Goal: Task Accomplishment & Management: Complete application form

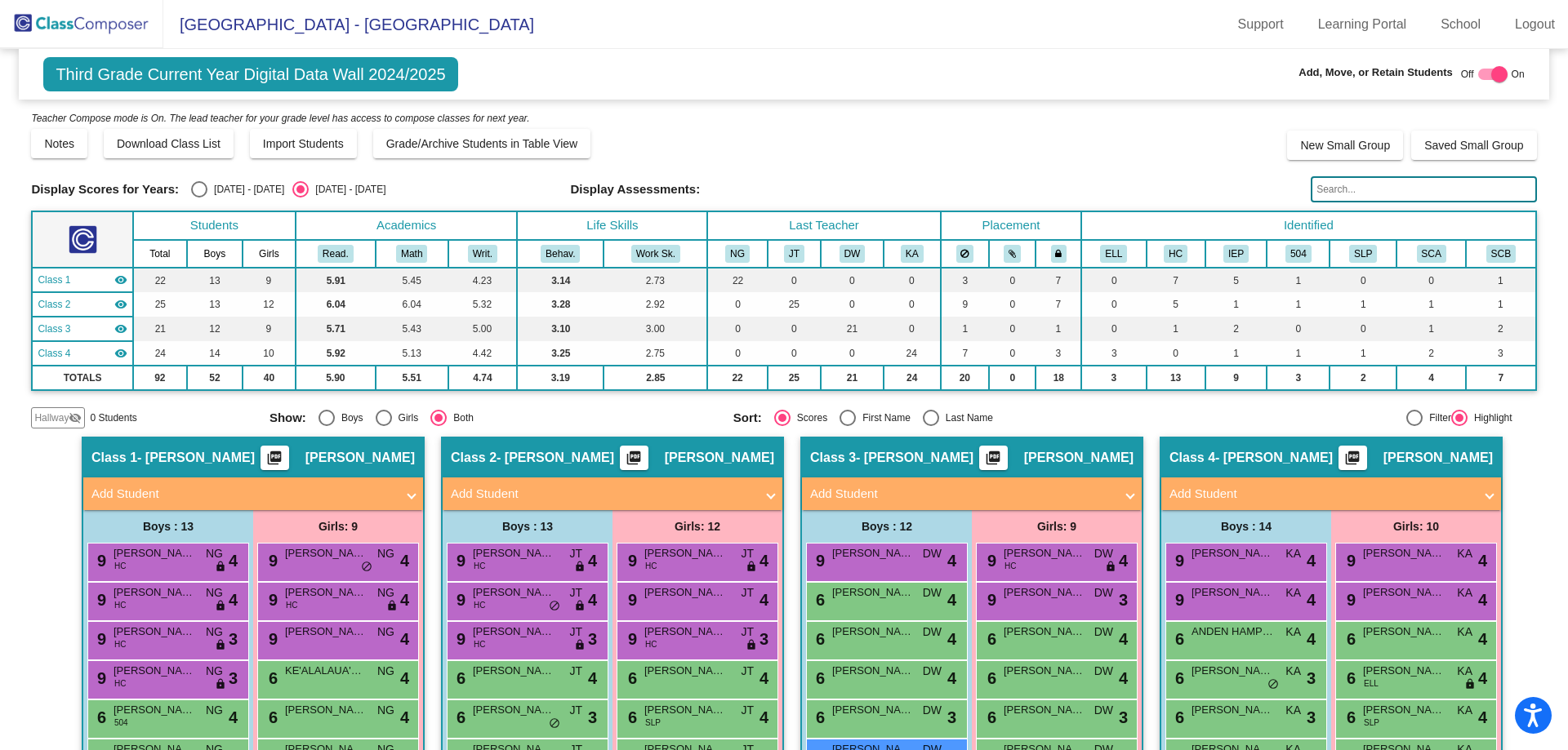
scroll to position [368, 0]
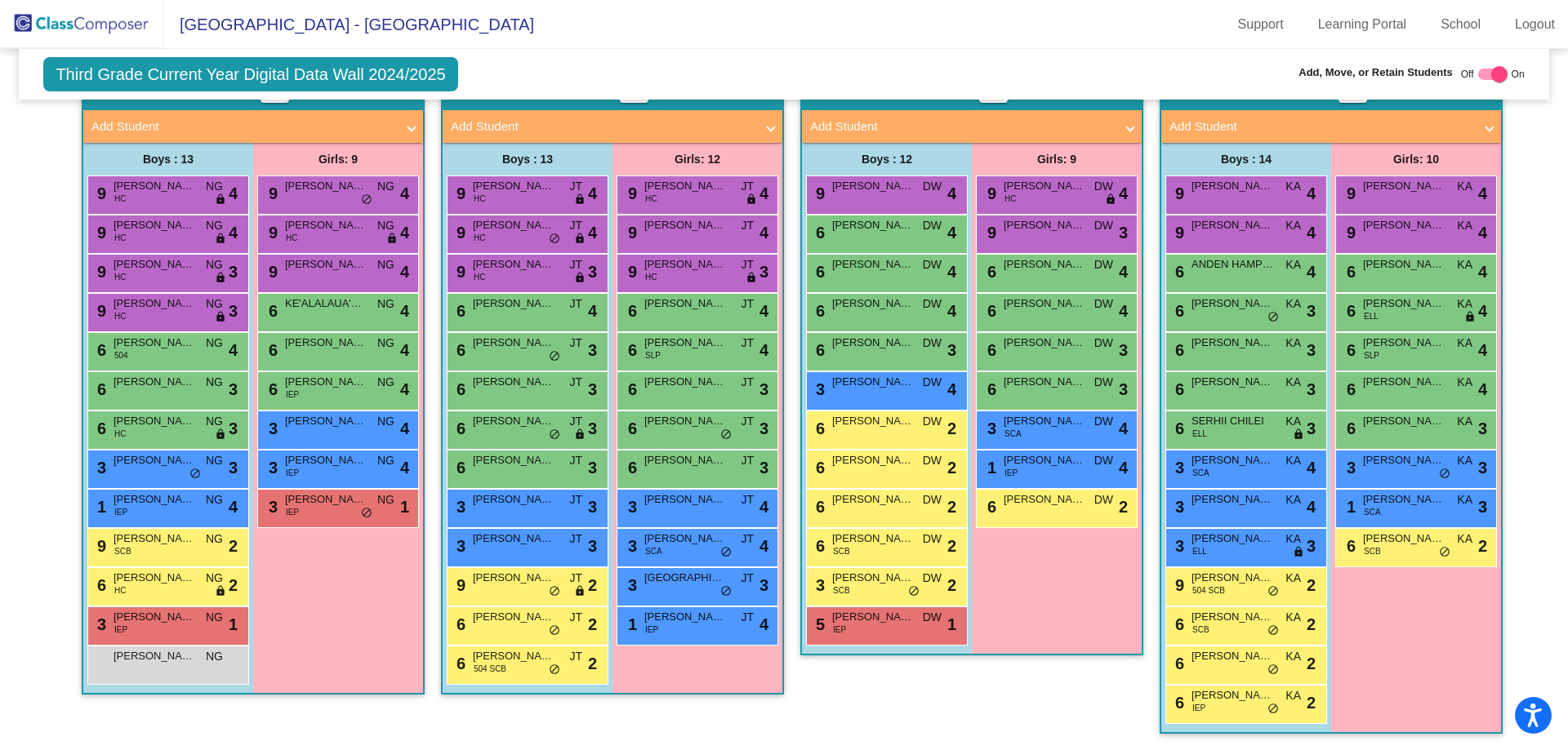
click at [82, 24] on img at bounding box center [82, 23] width 163 height 48
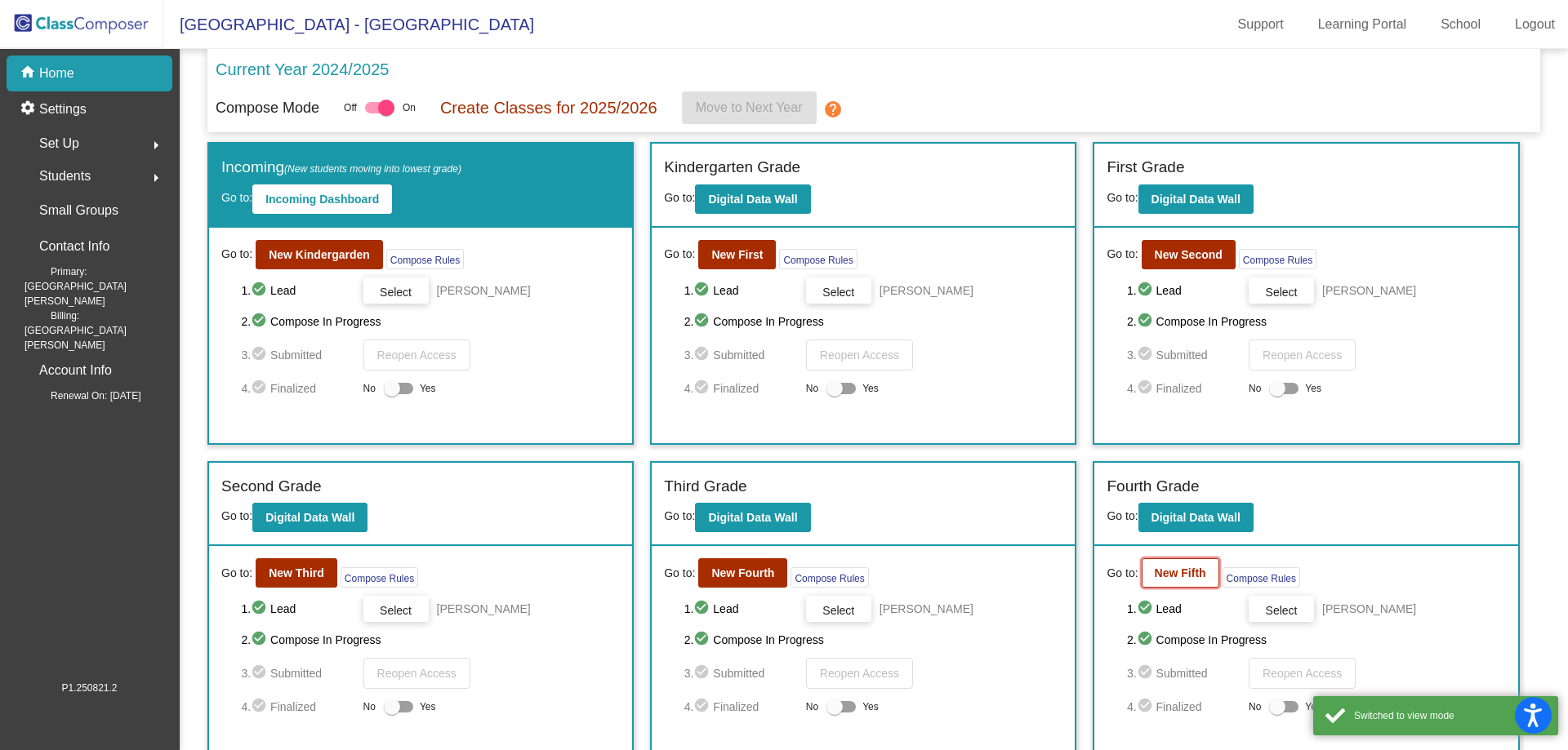
click at [1175, 580] on button "New Fifth" at bounding box center [1180, 573] width 78 height 29
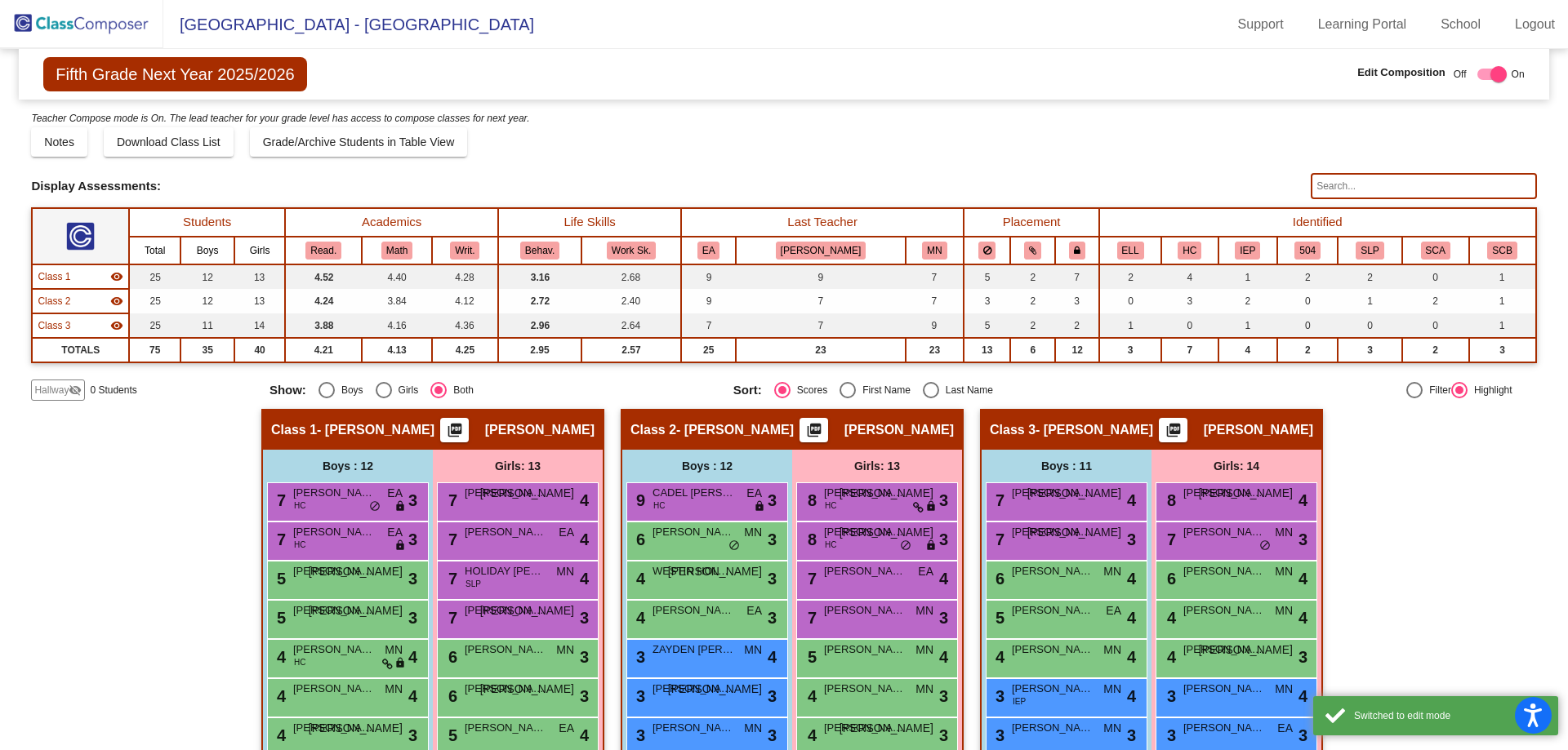
click at [58, 395] on span "Hallway" at bounding box center [52, 390] width 35 height 15
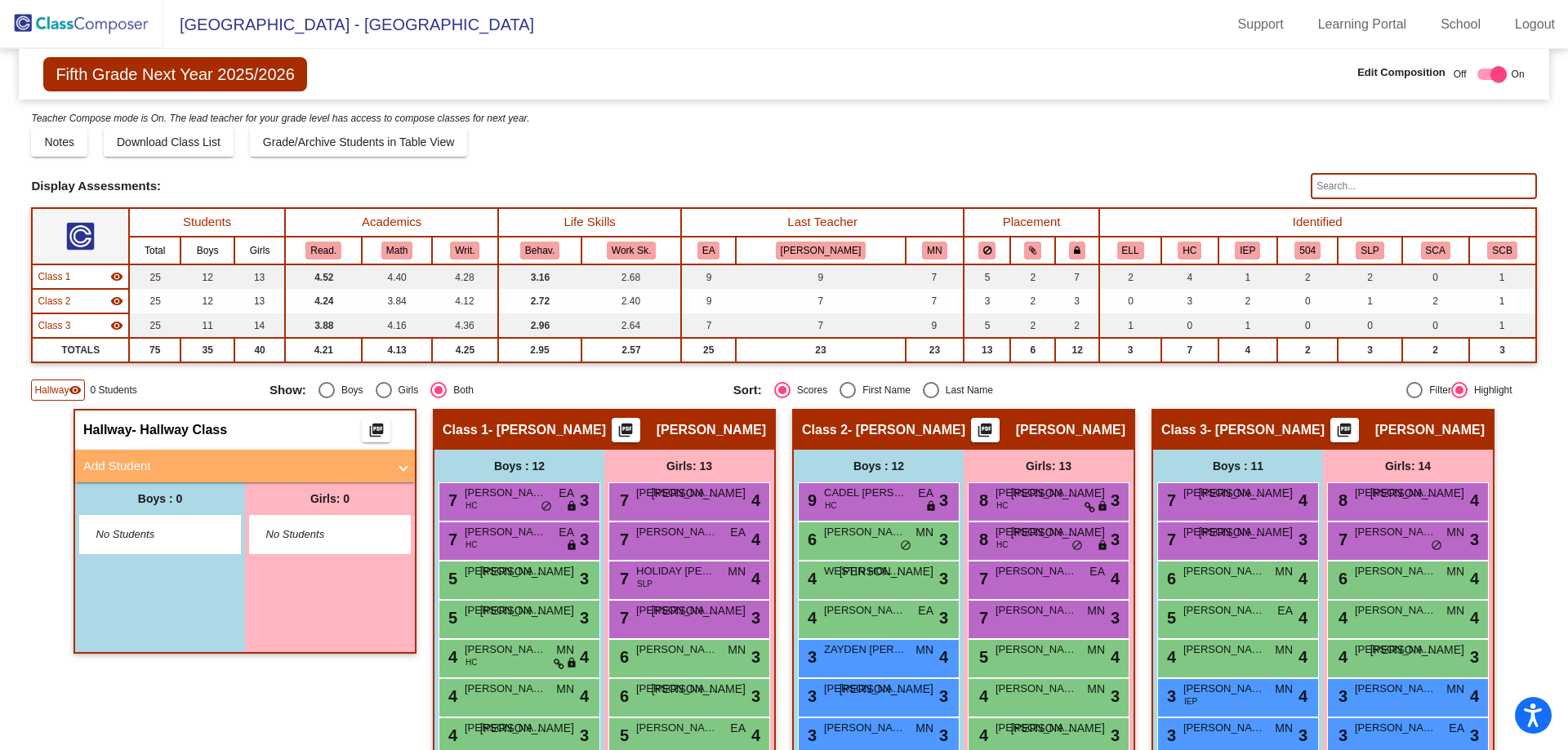
click at [154, 470] on mat-panel-title "Add Student" at bounding box center [235, 467] width 304 height 19
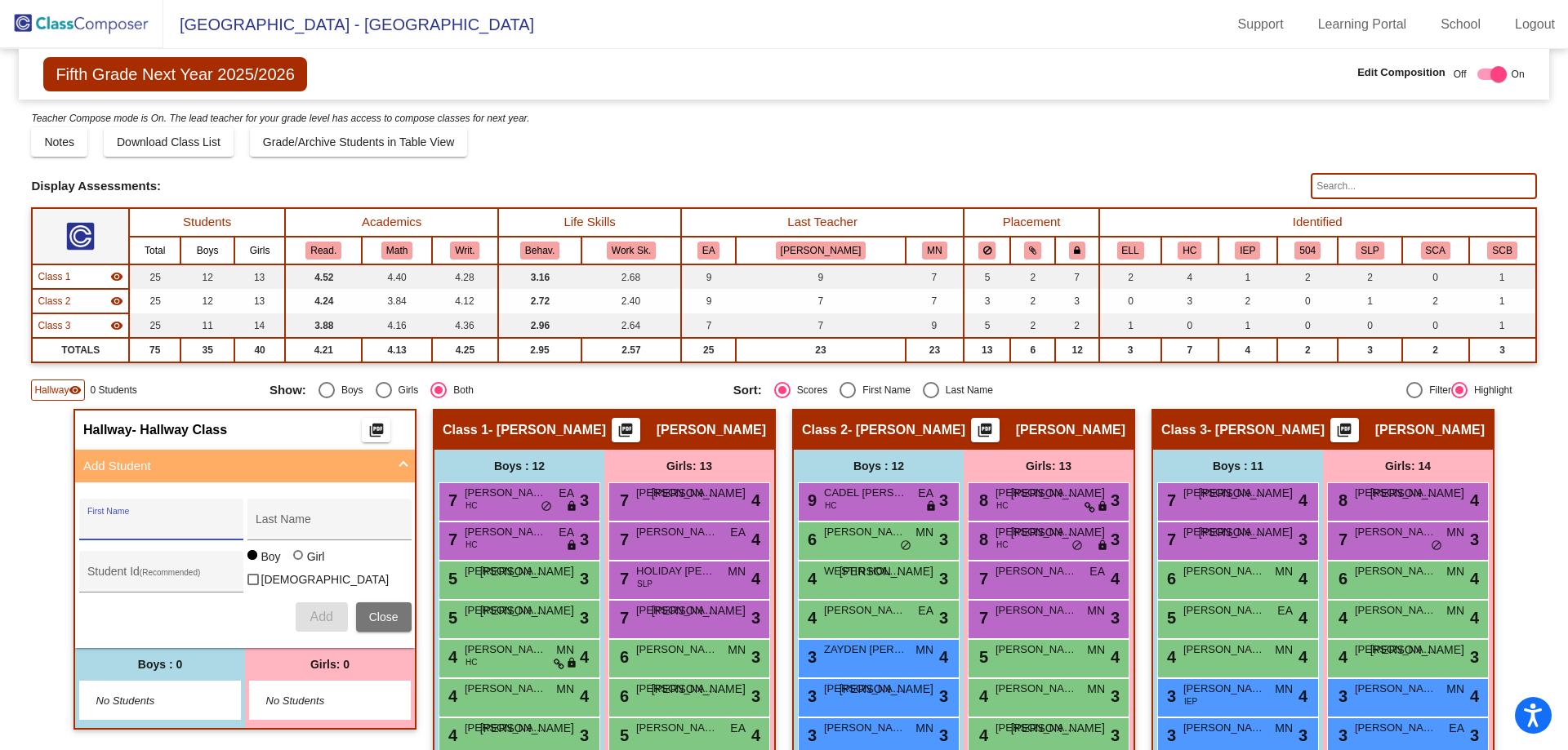
click at [121, 527] on input "First Name" at bounding box center [160, 526] width 147 height 13
type input "[PERSON_NAME]"
type input "0639325"
click at [294, 560] on div at bounding box center [298, 555] width 9 height 9
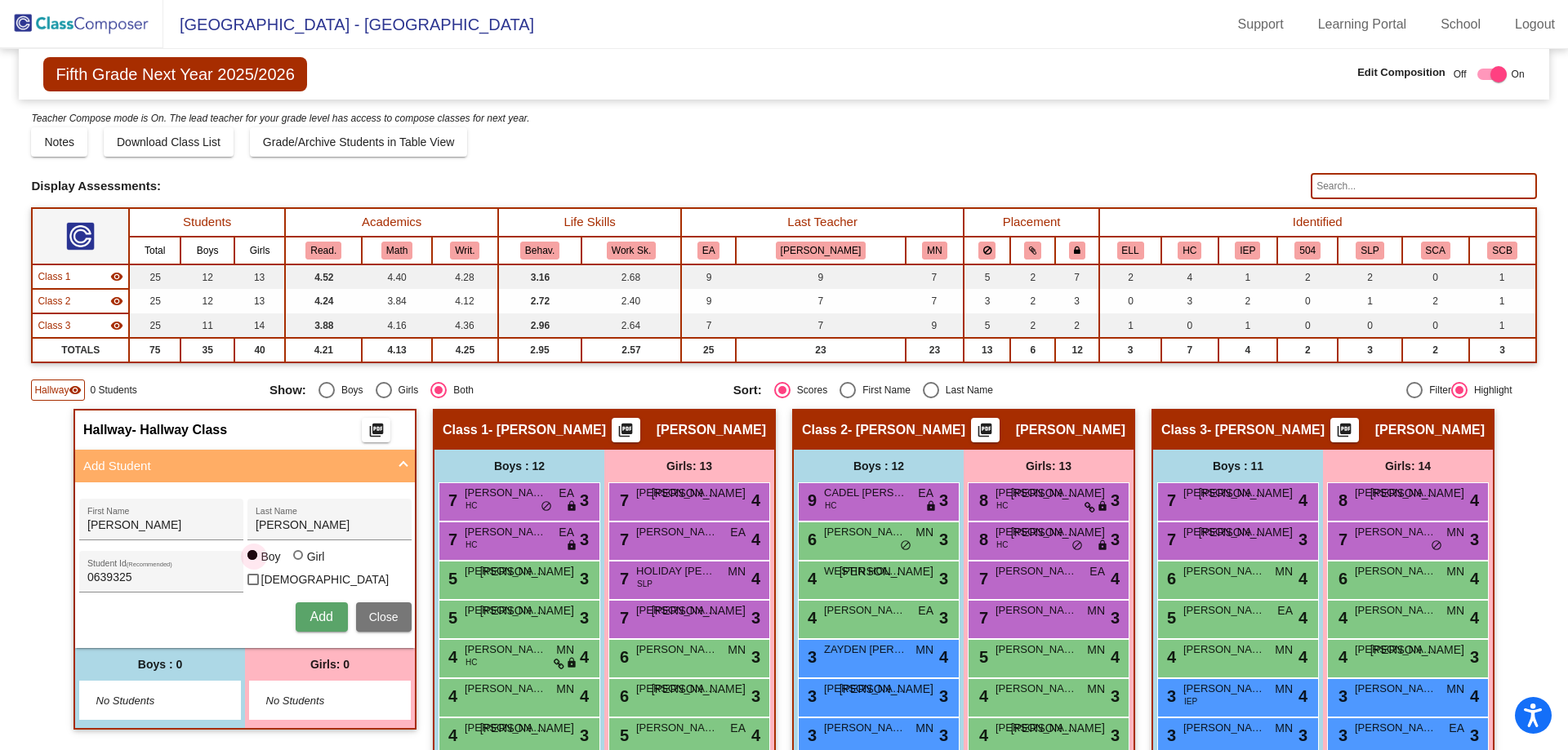
click at [299, 563] on input "Girl" at bounding box center [299, 563] width 1 height 1
radio input "true"
click at [316, 622] on button "Add" at bounding box center [322, 617] width 53 height 29
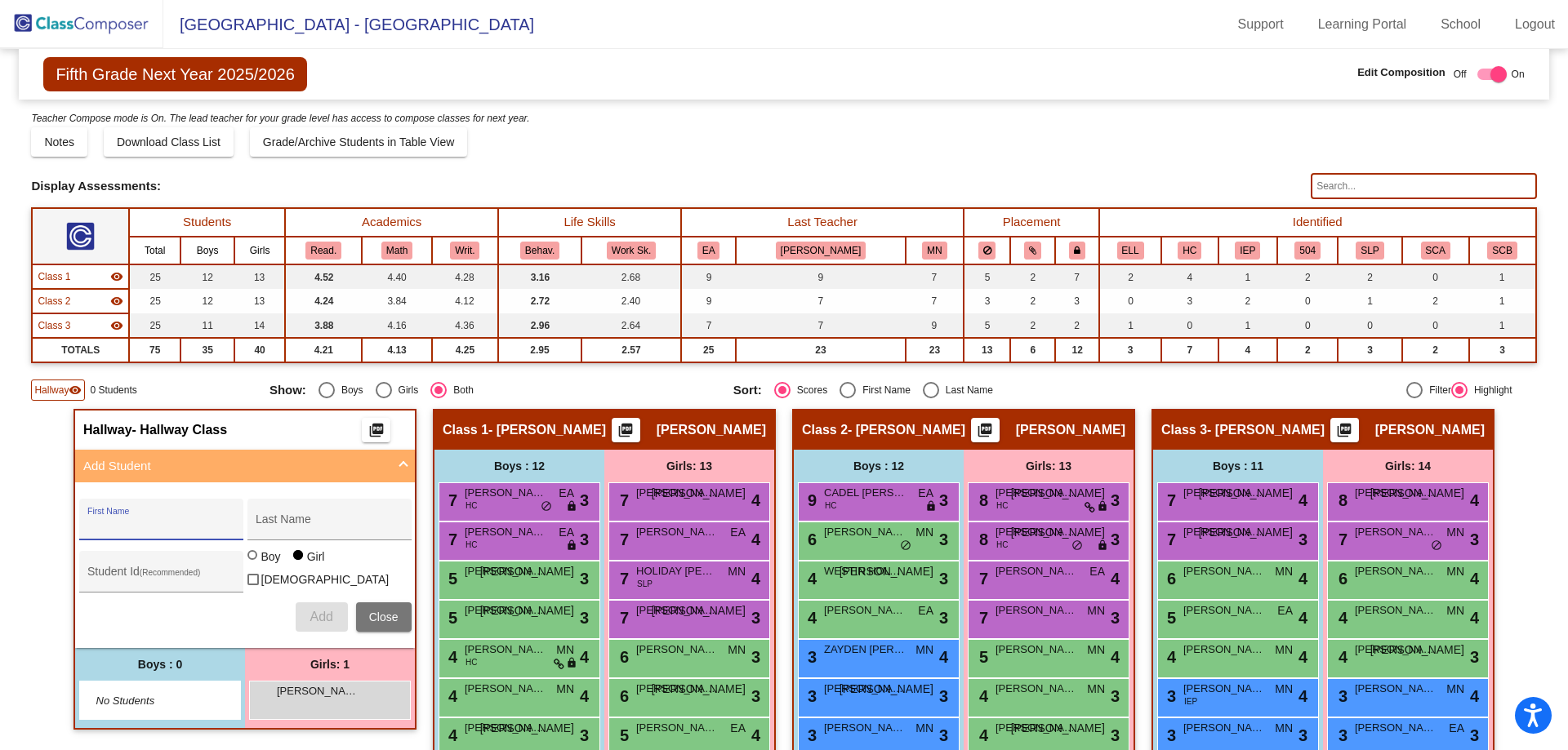
click at [381, 617] on span "Close" at bounding box center [384, 617] width 29 height 13
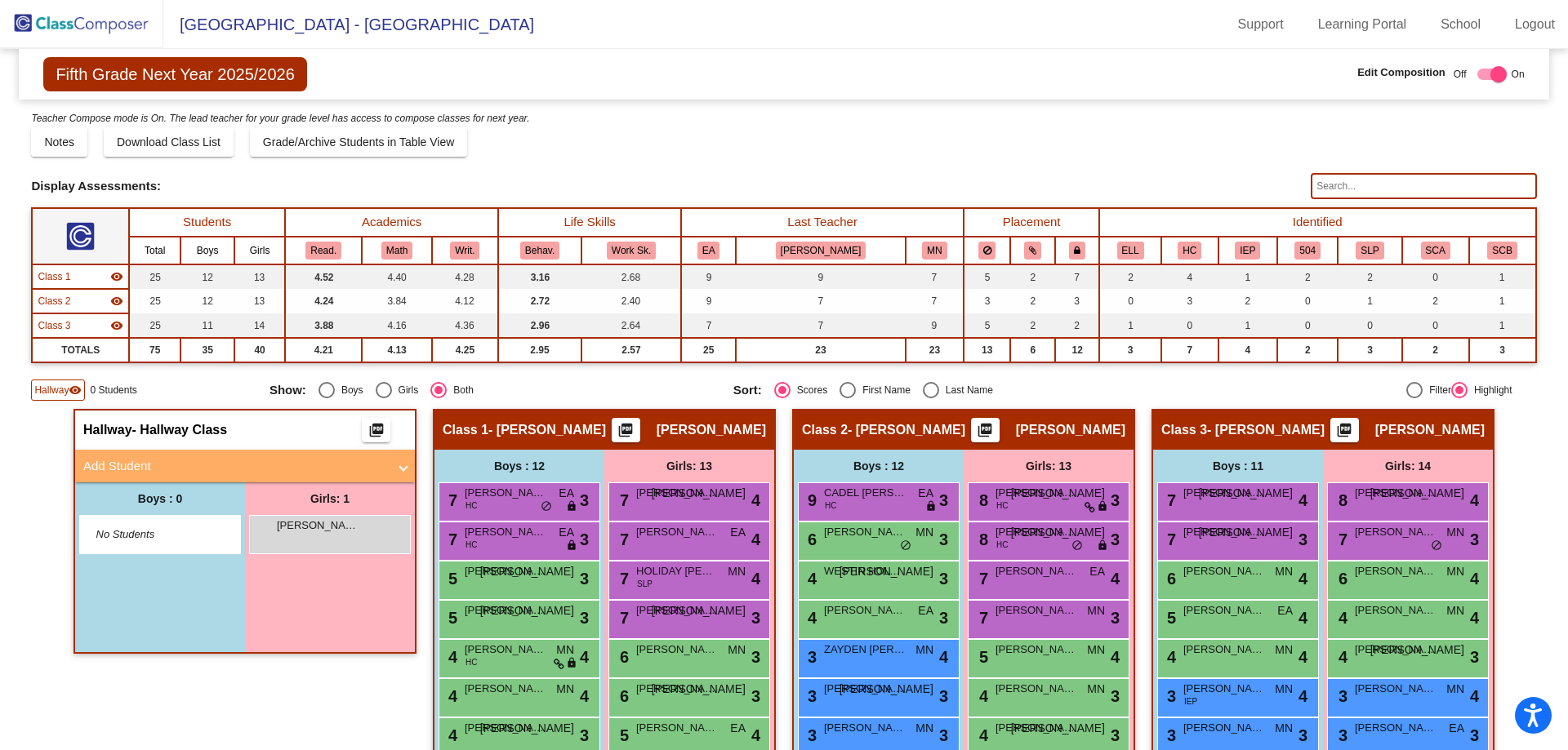
click at [85, 27] on img at bounding box center [82, 23] width 163 height 48
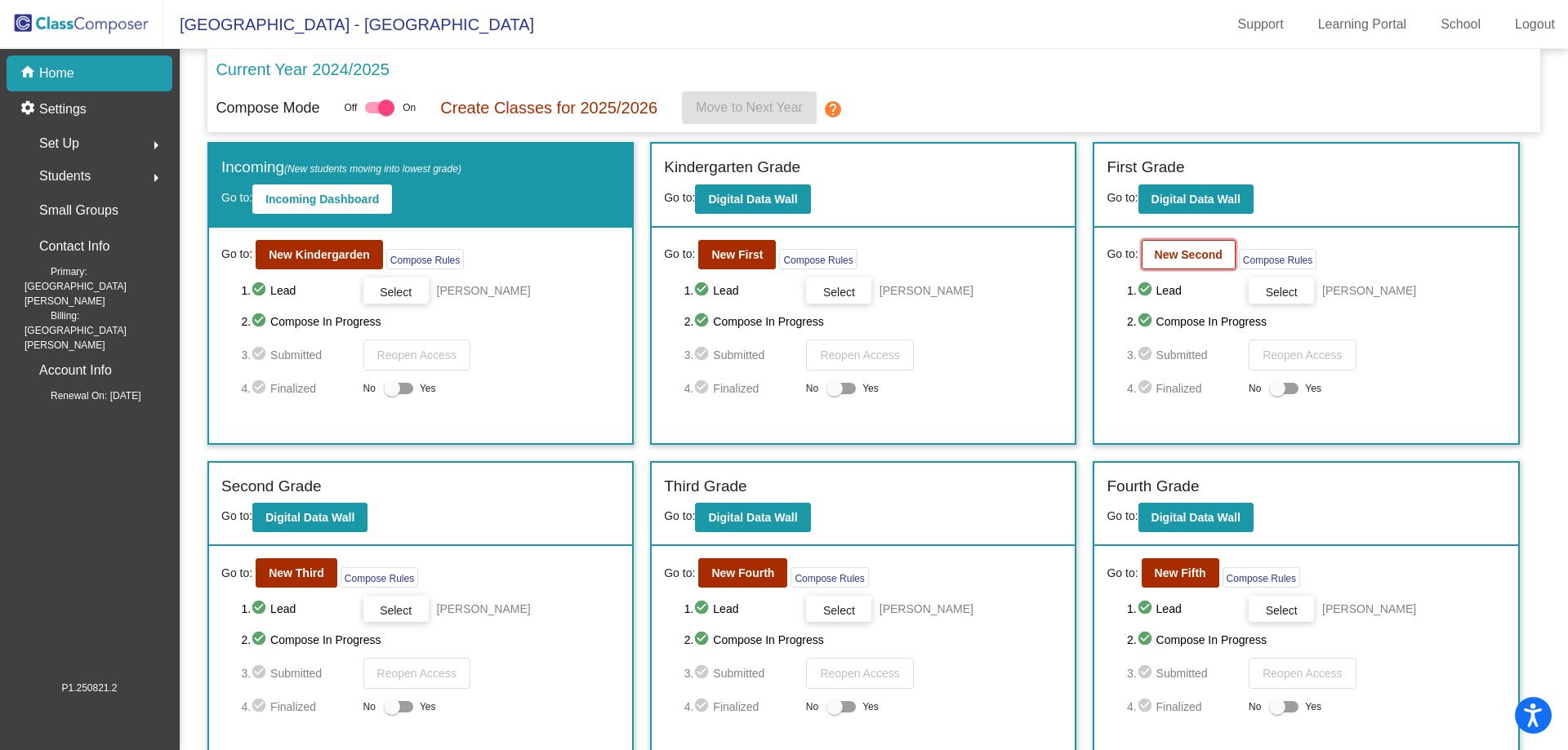
click at [1146, 252] on button "New Second" at bounding box center [1188, 254] width 94 height 29
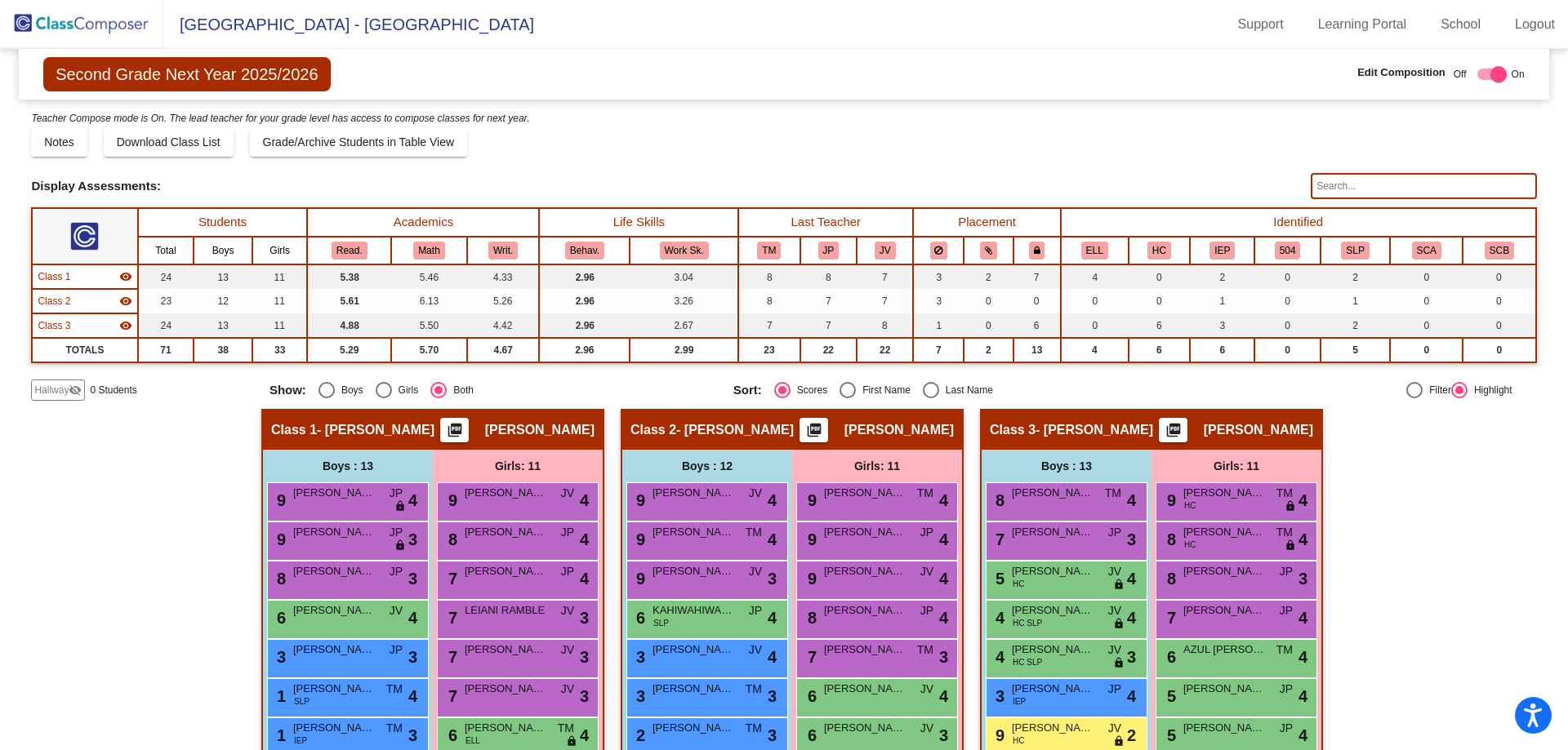
click at [60, 394] on span "Hallway" at bounding box center [52, 390] width 35 height 15
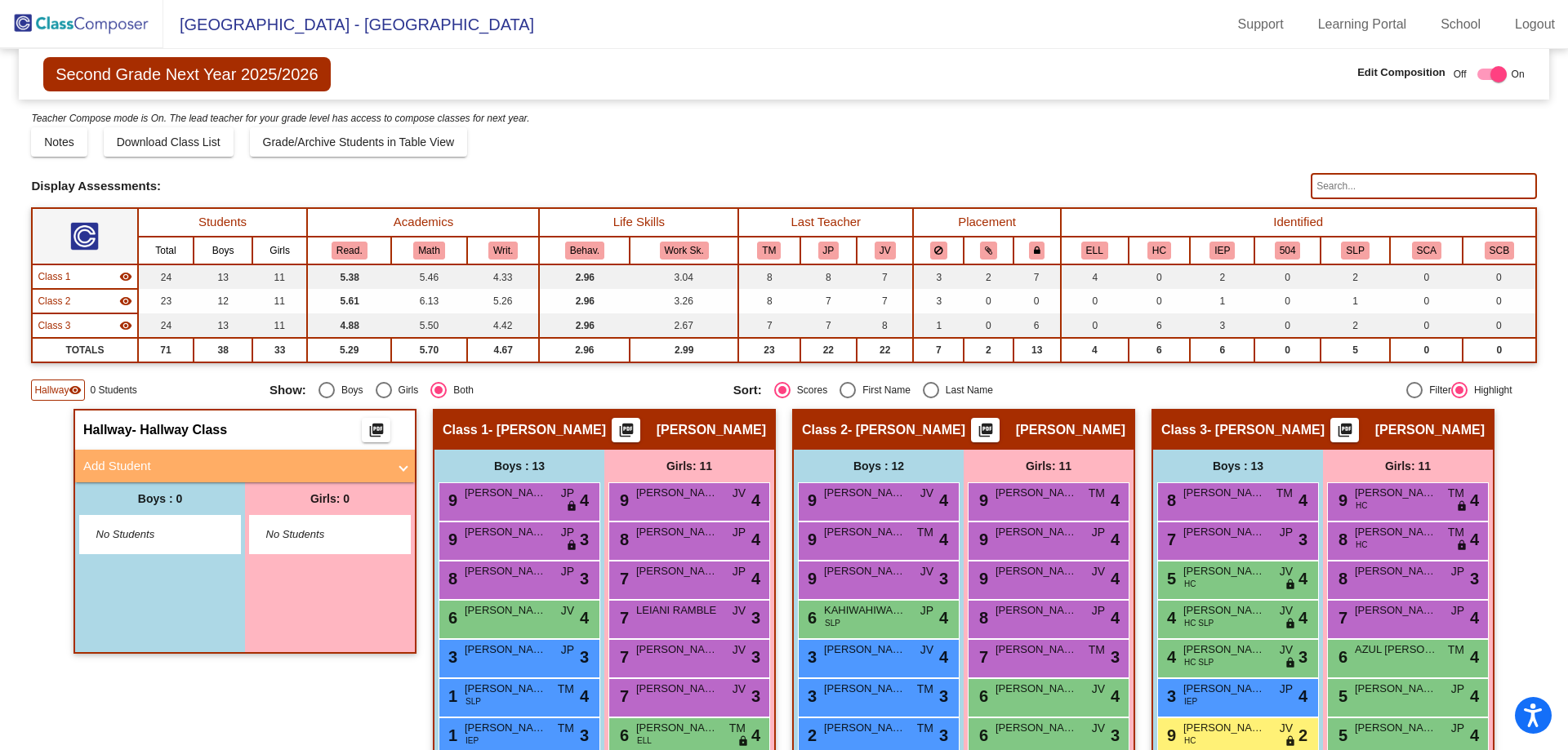
click at [142, 467] on mat-panel-title "Add Student" at bounding box center [235, 467] width 304 height 19
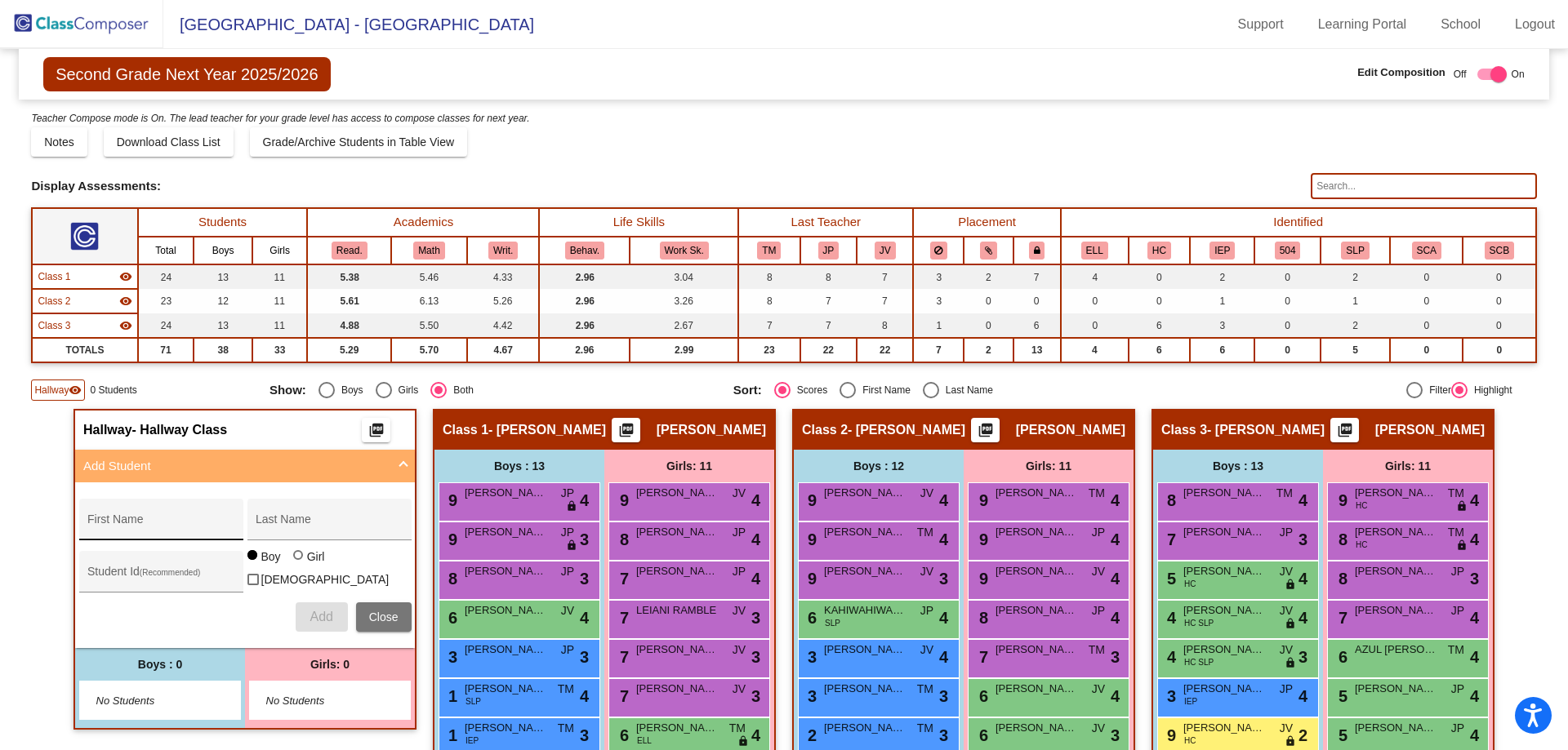
click at [124, 514] on div "First Name" at bounding box center [160, 525] width 147 height 34
type input "[PERSON_NAME]"
type input "B"
type input "[PERSON_NAME]"
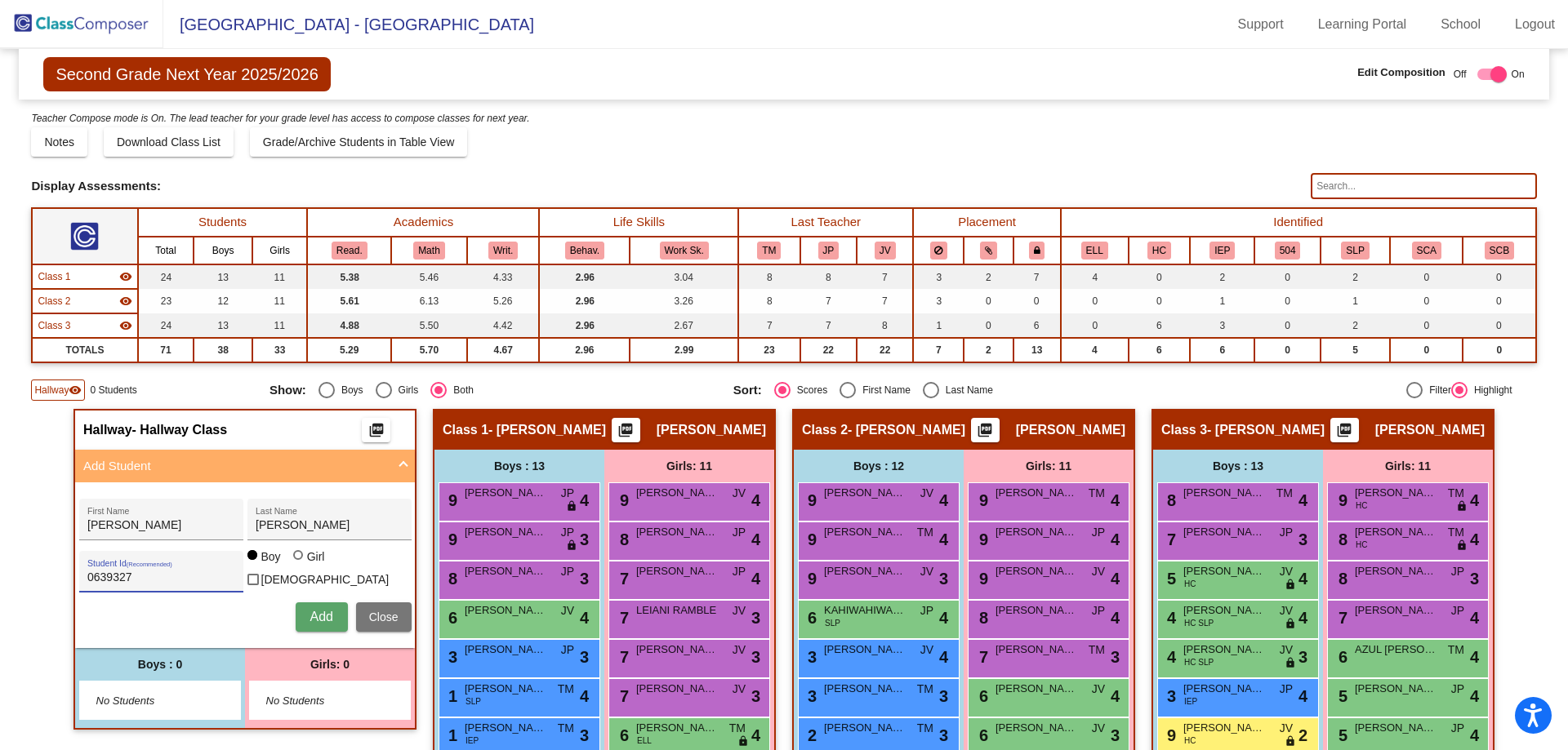
type input "0639327"
click at [304, 612] on button "Add" at bounding box center [322, 617] width 53 height 29
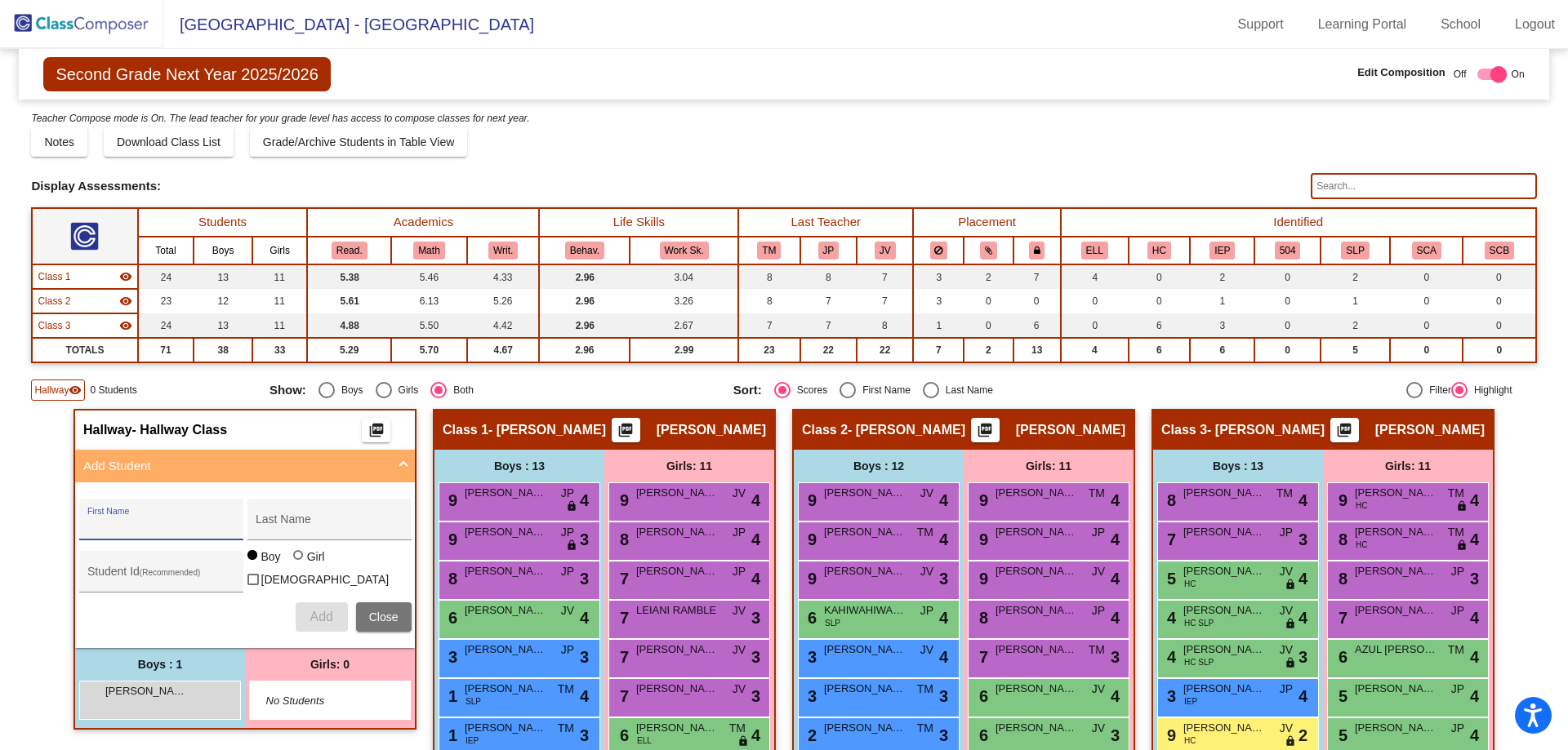
click at [70, 16] on img at bounding box center [82, 23] width 163 height 48
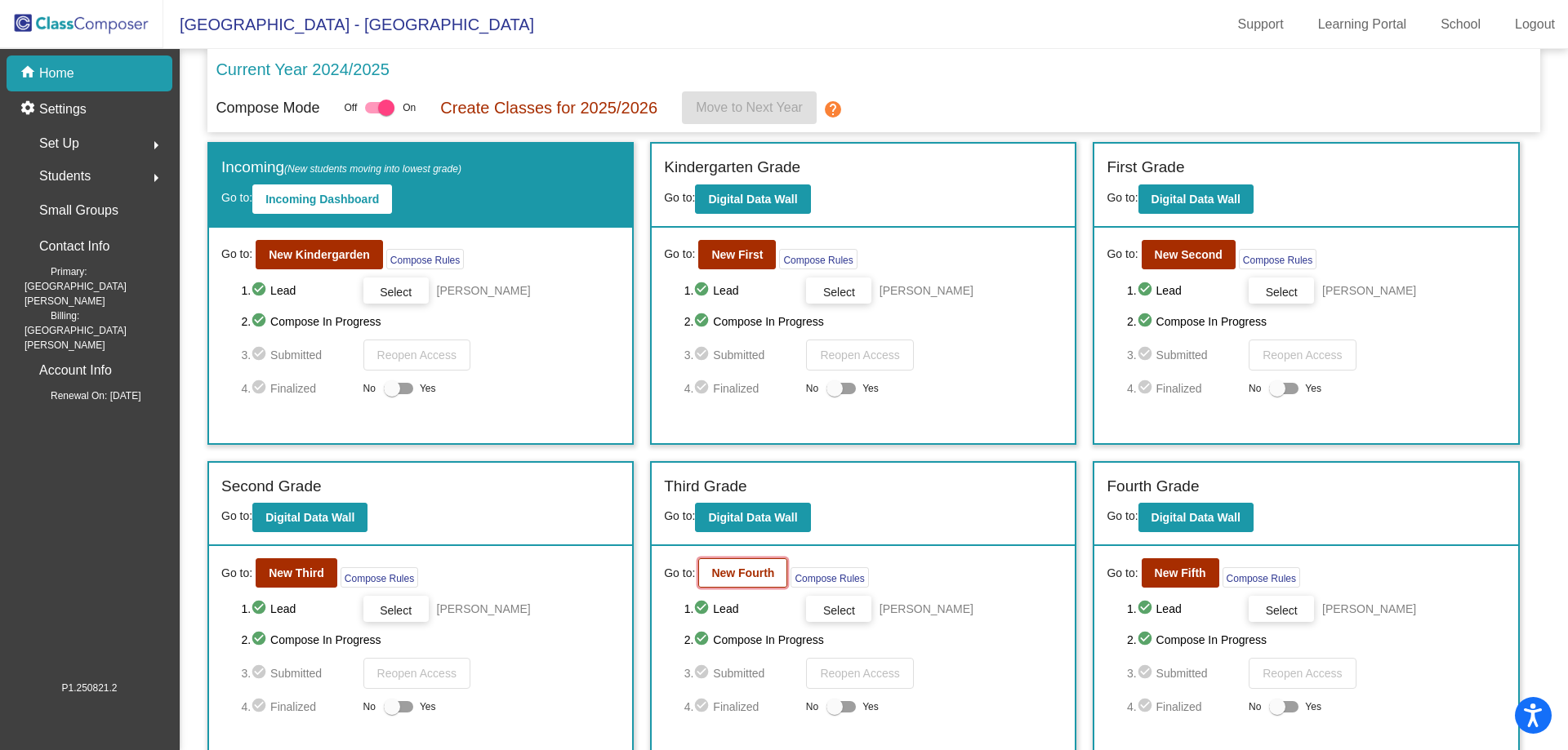
click at [760, 571] on b "New Fourth" at bounding box center [742, 573] width 63 height 13
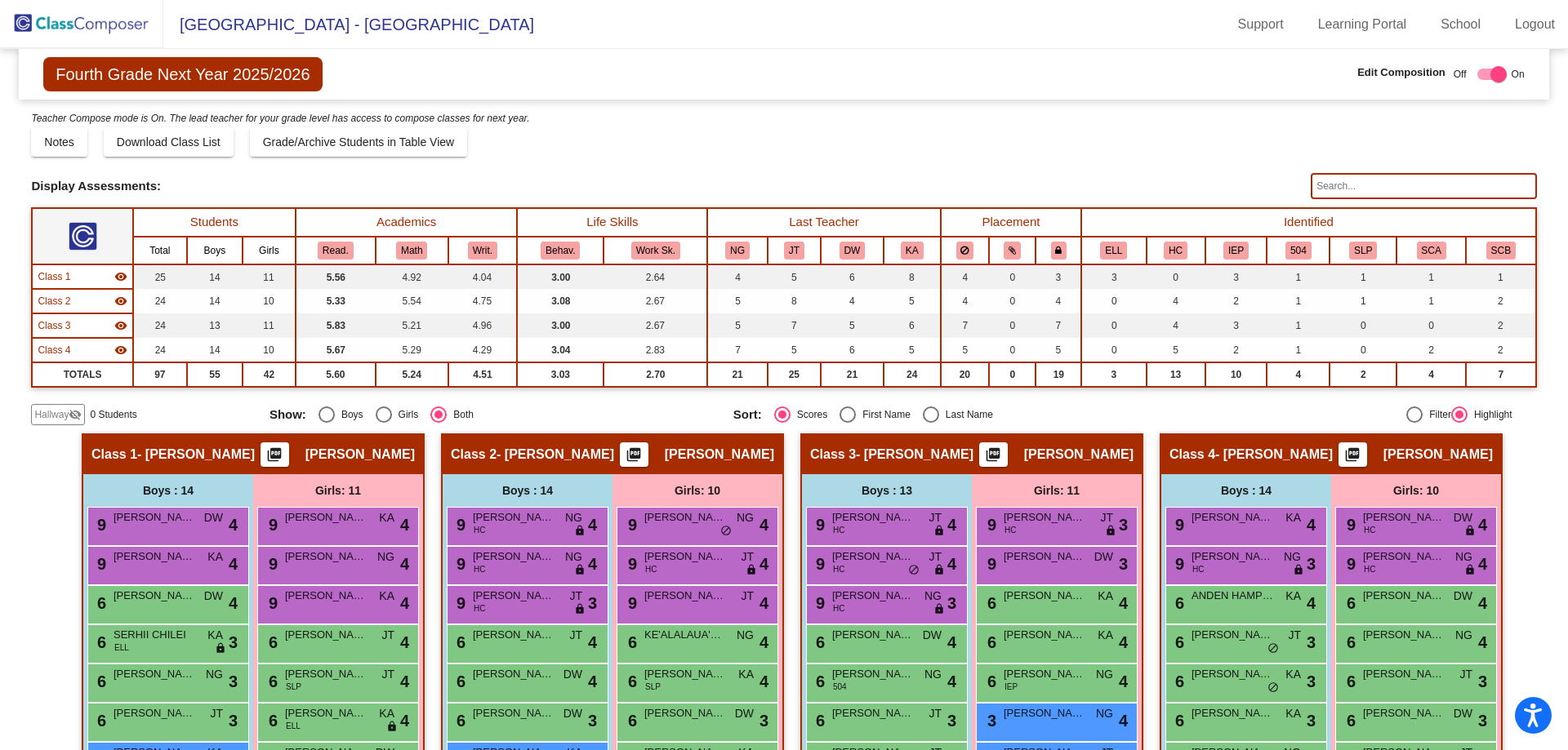
click at [38, 412] on span "Hallway" at bounding box center [52, 414] width 35 height 15
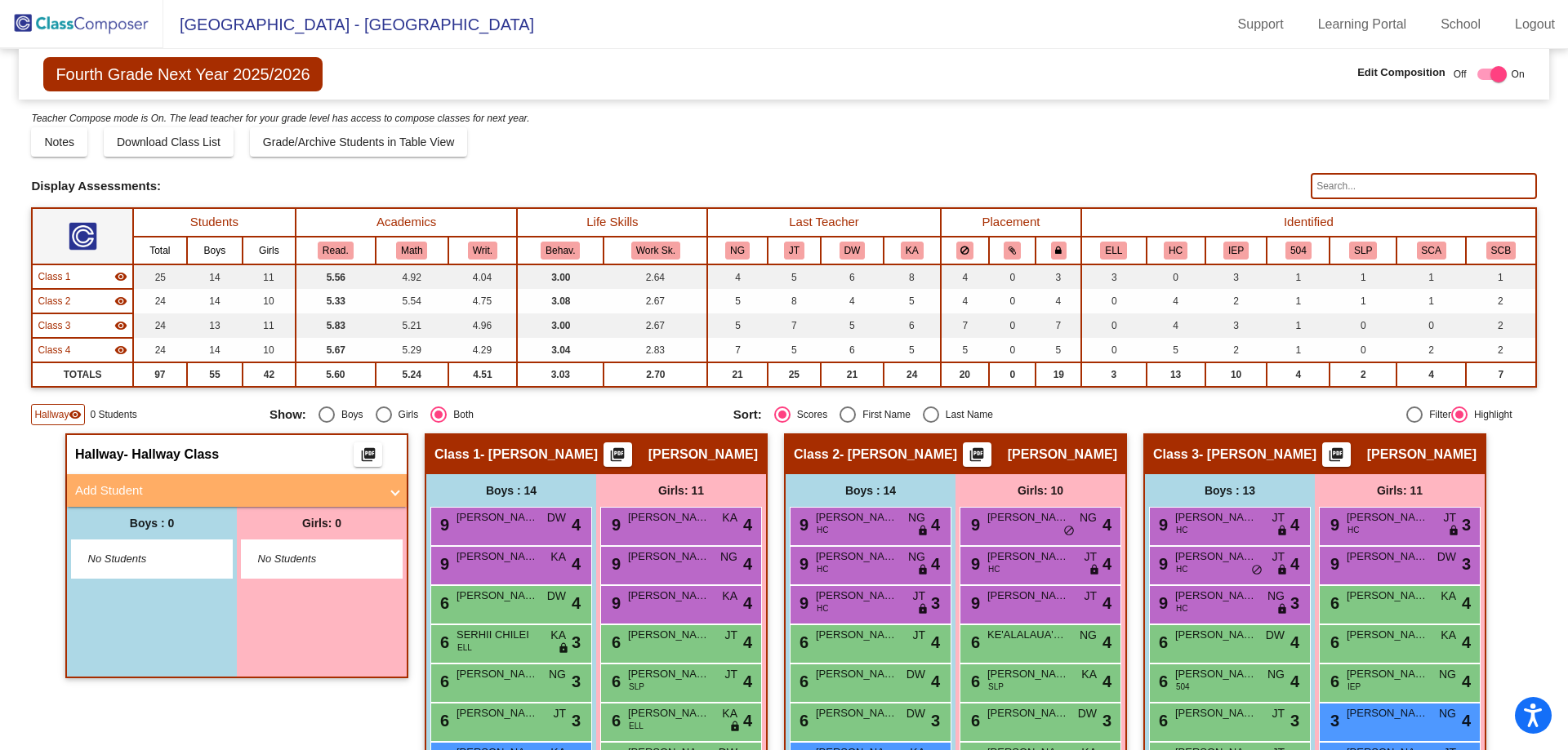
click at [121, 495] on mat-panel-title "Add Student" at bounding box center [227, 491] width 304 height 19
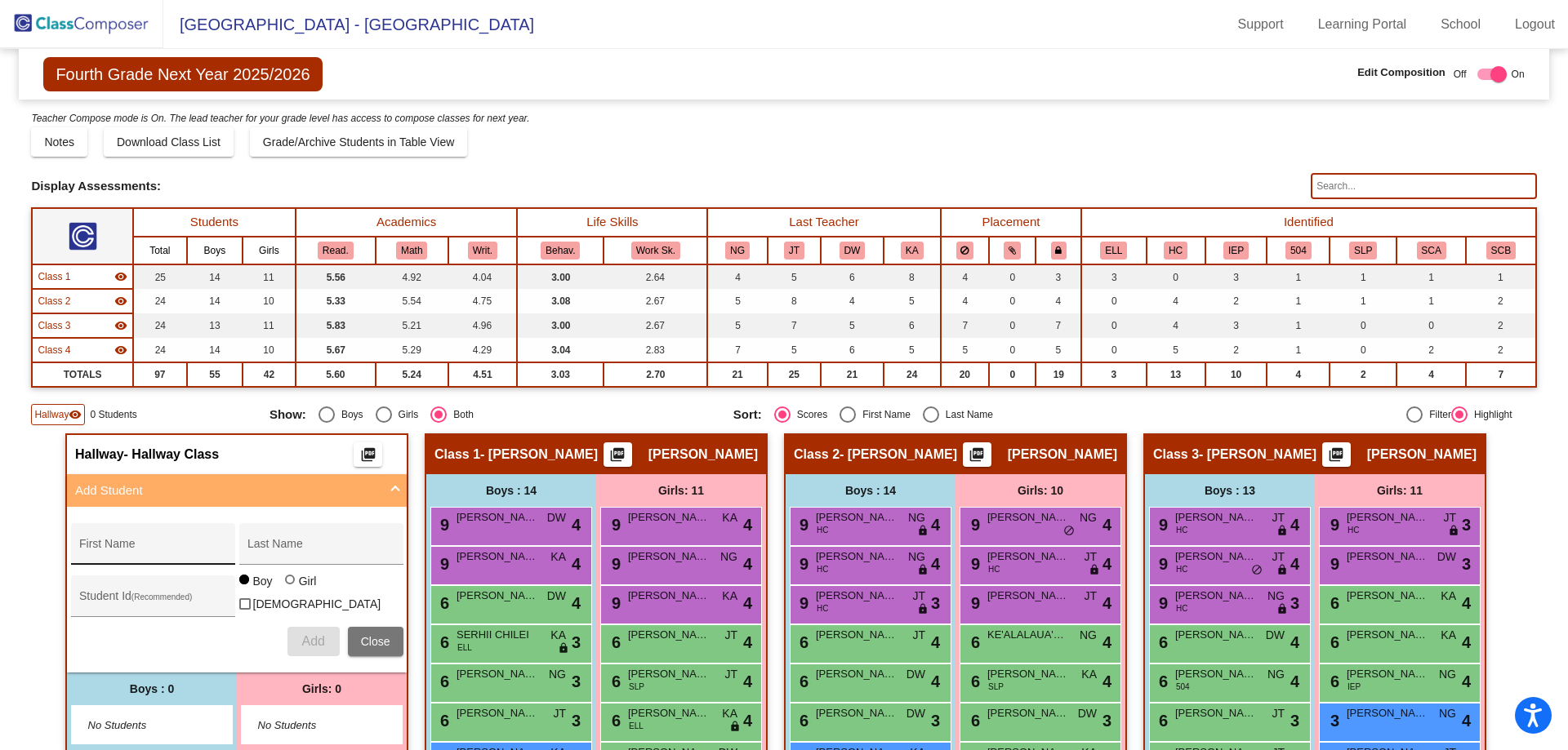
click at [161, 548] on input "First Name" at bounding box center [152, 550] width 147 height 13
type input "l"
type input "[PERSON_NAME]"
type input "a"
type input "[PERSON_NAME]"
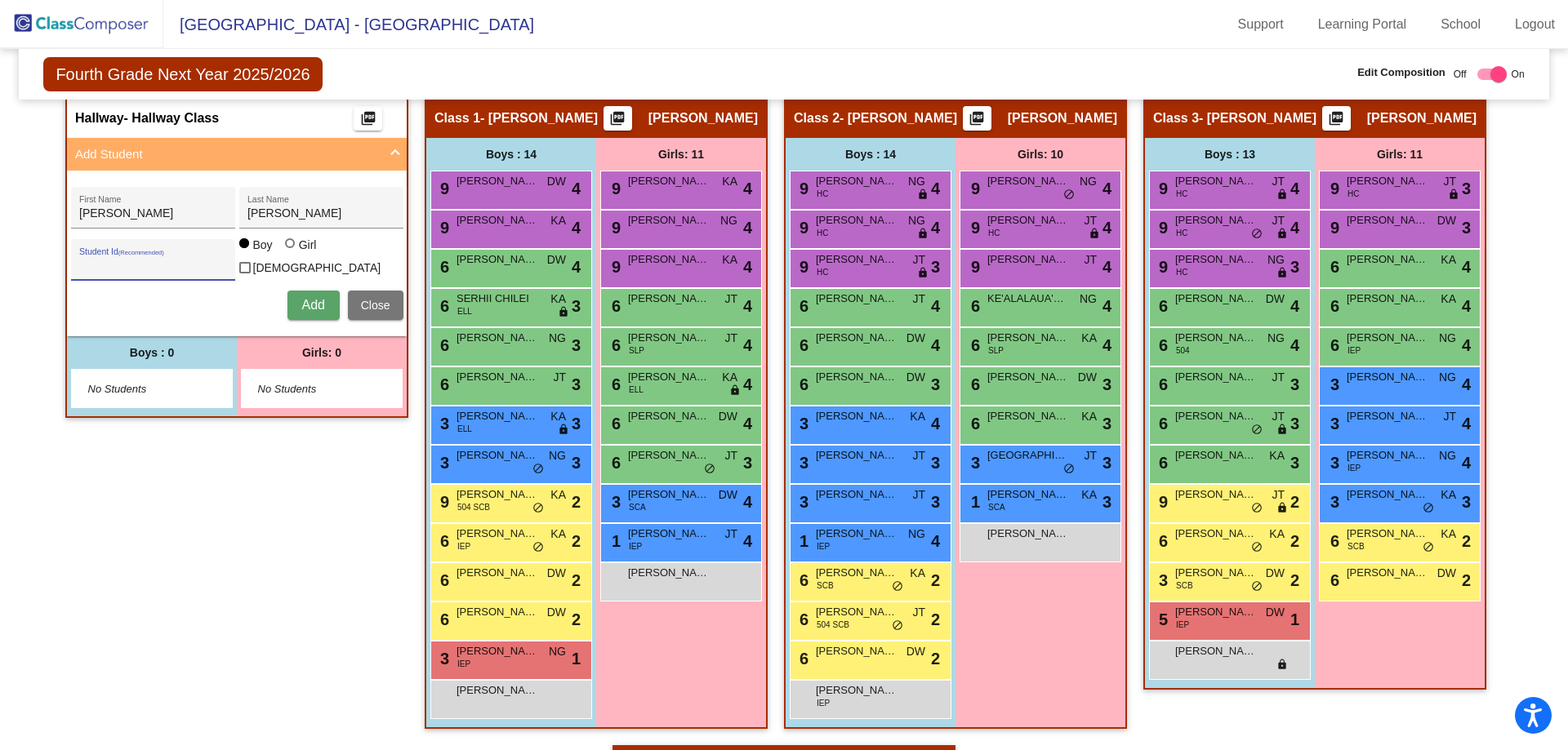
scroll to position [326, 0]
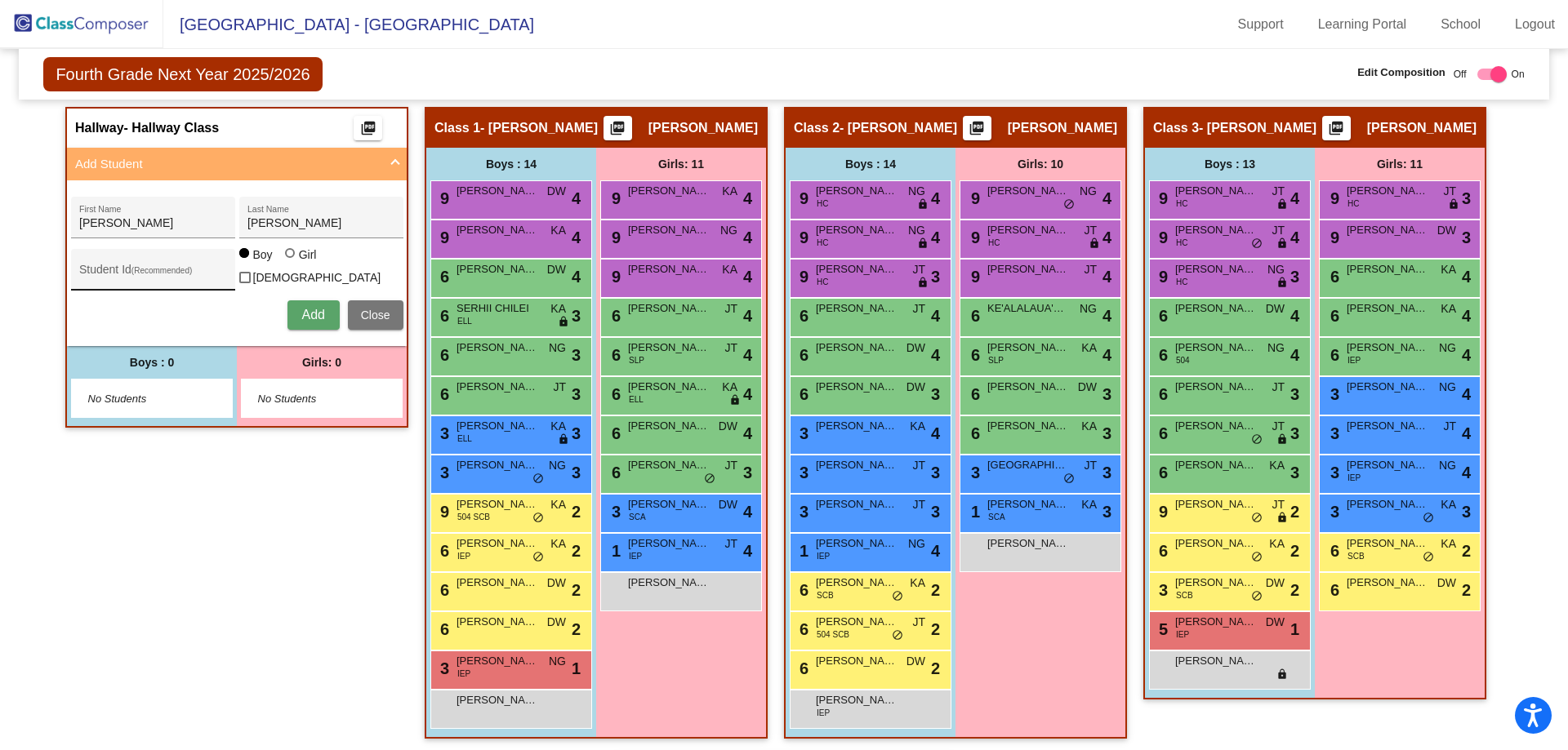
click at [101, 260] on div "Student Id (Recommended)" at bounding box center [152, 274] width 147 height 34
type input "0627126"
click at [319, 308] on span "Add" at bounding box center [312, 314] width 23 height 14
